Goal: Task Accomplishment & Management: Complete application form

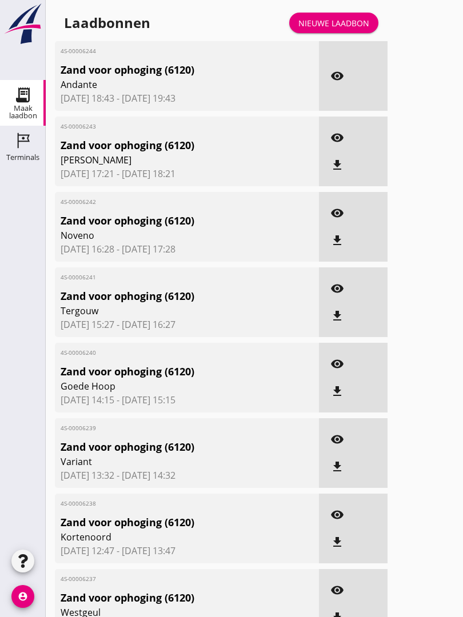
click at [352, 29] on div "Nieuwe laadbon" at bounding box center [333, 23] width 71 height 12
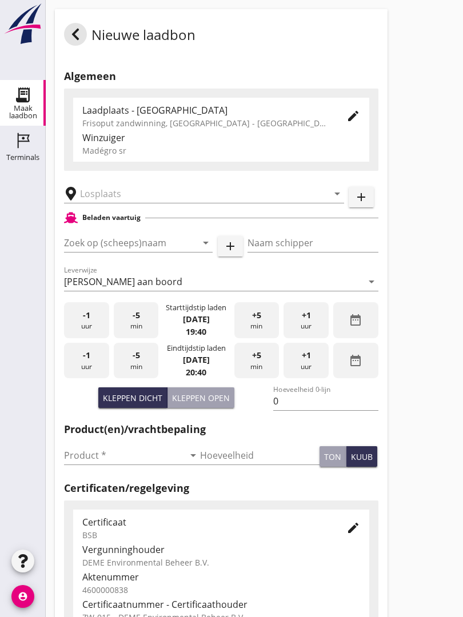
click at [115, 203] on input "text" at bounding box center [196, 194] width 232 height 18
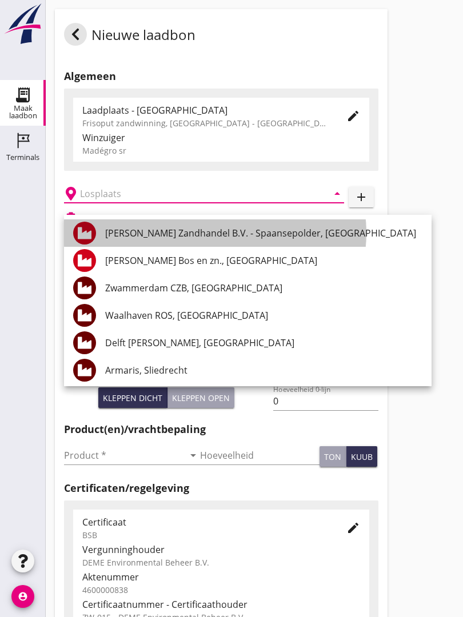
click at [299, 228] on div "[PERSON_NAME] Zandhandel B.V. - Spaansepolder, [GEOGRAPHIC_DATA]" at bounding box center [263, 233] width 317 height 14
type input "[PERSON_NAME] Zandhandel B.V. - Spaansepolder, [GEOGRAPHIC_DATA]"
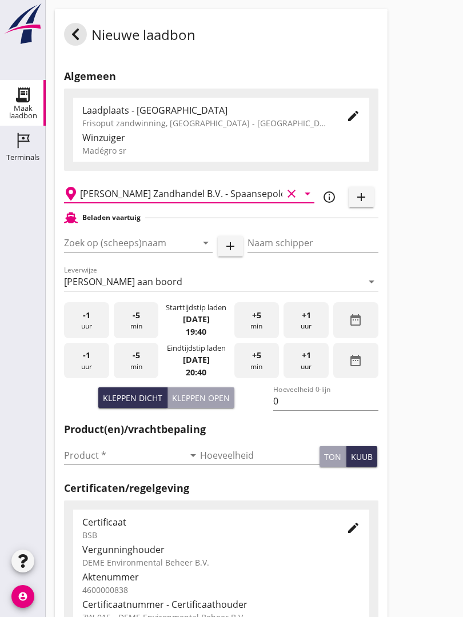
click at [130, 251] on input "Zoek op (scheeps)naam" at bounding box center [122, 243] width 117 height 18
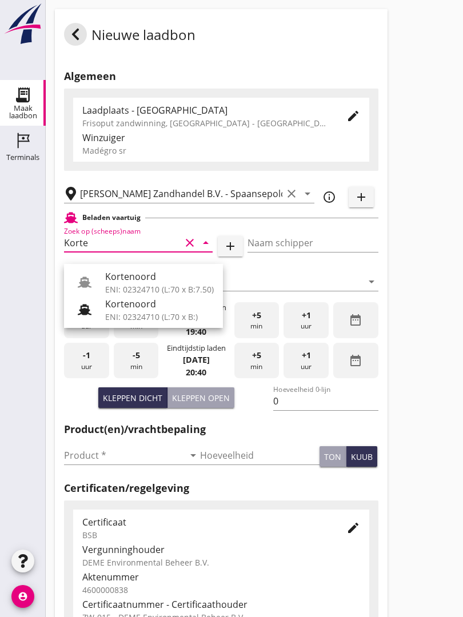
click at [151, 277] on div "Kortenoord" at bounding box center [159, 277] width 109 height 14
type input "Kortenoord"
type input "[PERSON_NAME]"
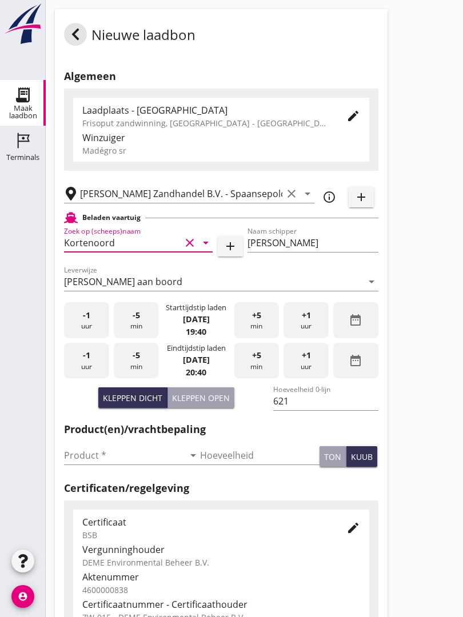
click at [203, 404] on div "Kleppen open" at bounding box center [201, 398] width 58 height 12
type input "518"
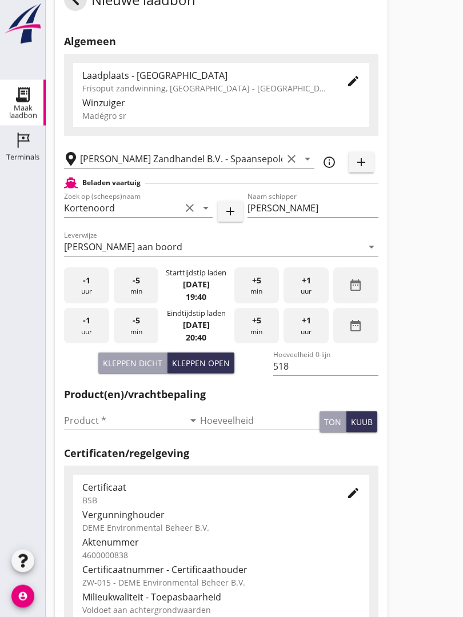
click at [80, 425] on input "Product *" at bounding box center [124, 421] width 120 height 18
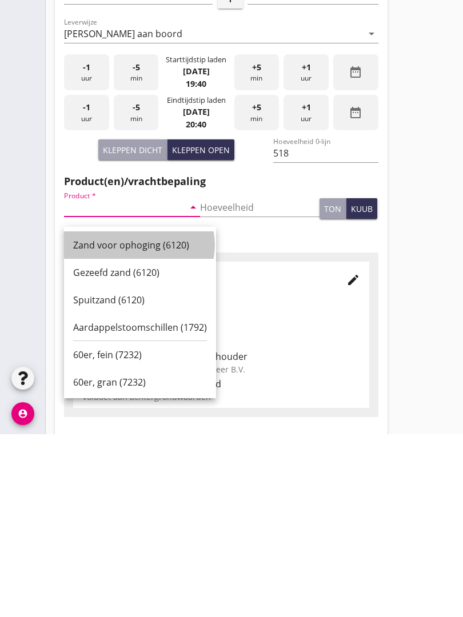
click at [143, 421] on div "Zand voor ophoging (6120)" at bounding box center [140, 428] width 134 height 14
type input "Zand voor ophoging (6120)"
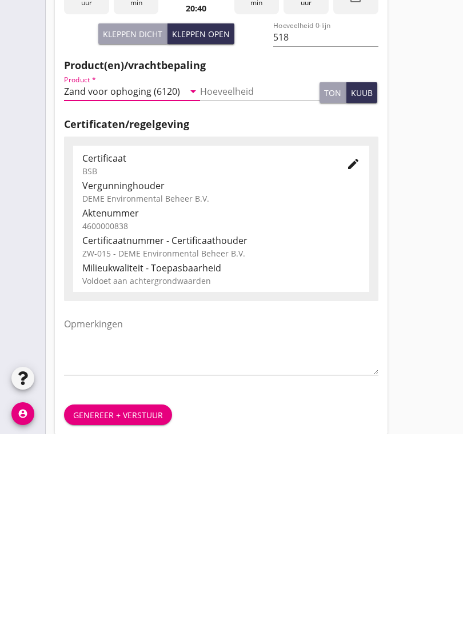
scroll to position [200, 0]
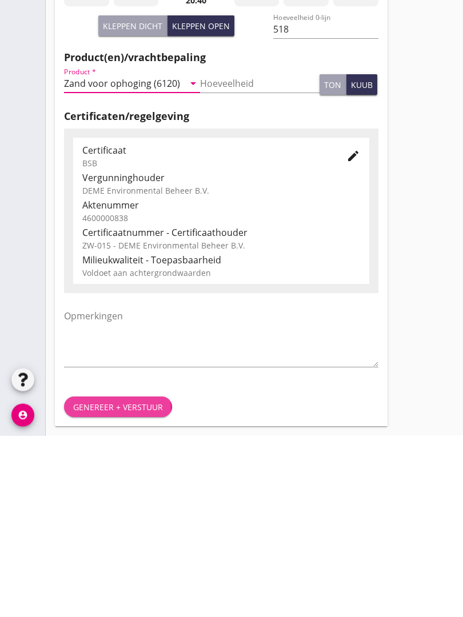
click at [116, 578] on button "Genereer + verstuur" at bounding box center [118, 588] width 108 height 21
